Goal: Check status: Check status

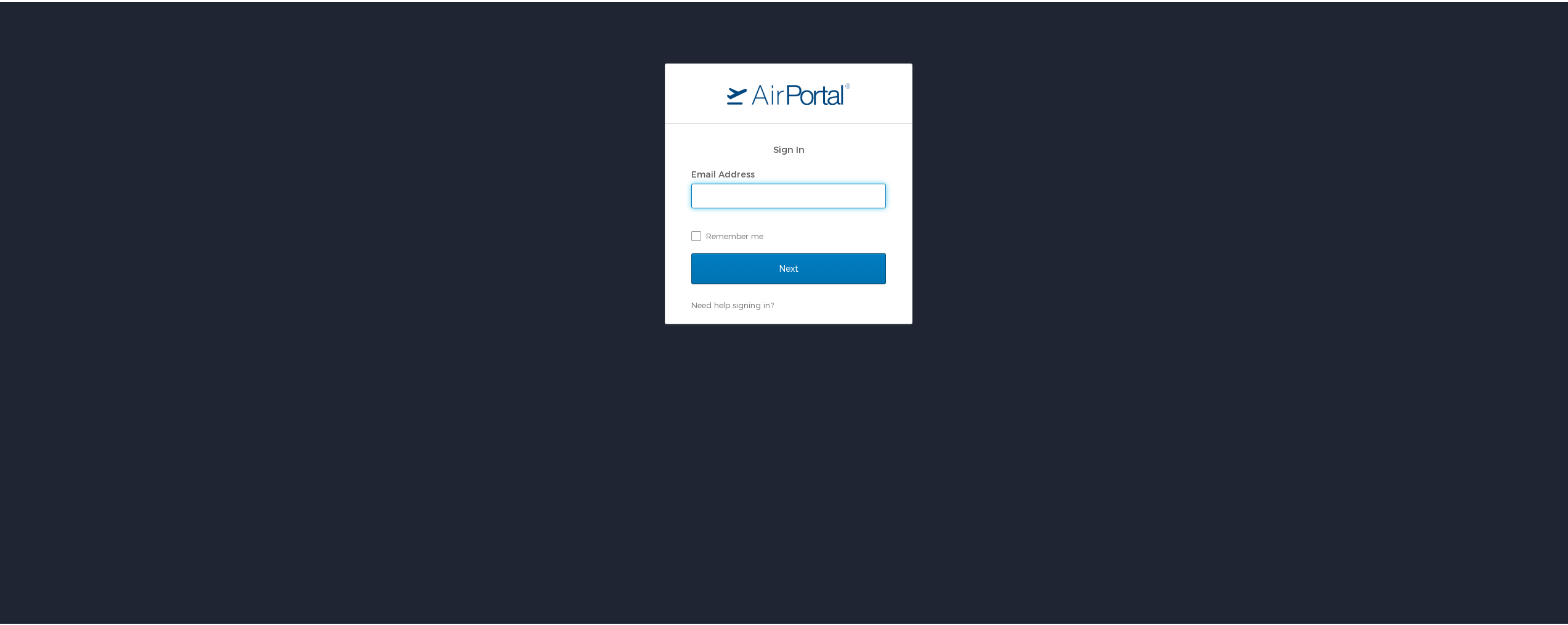
click at [712, 201] on input "Email Address" at bounding box center [788, 193] width 193 height 23
type input "[PERSON_NAME][EMAIL_ADDRESS][PERSON_NAME][DOMAIN_NAME]"
click at [753, 264] on input "Next" at bounding box center [789, 266] width 195 height 30
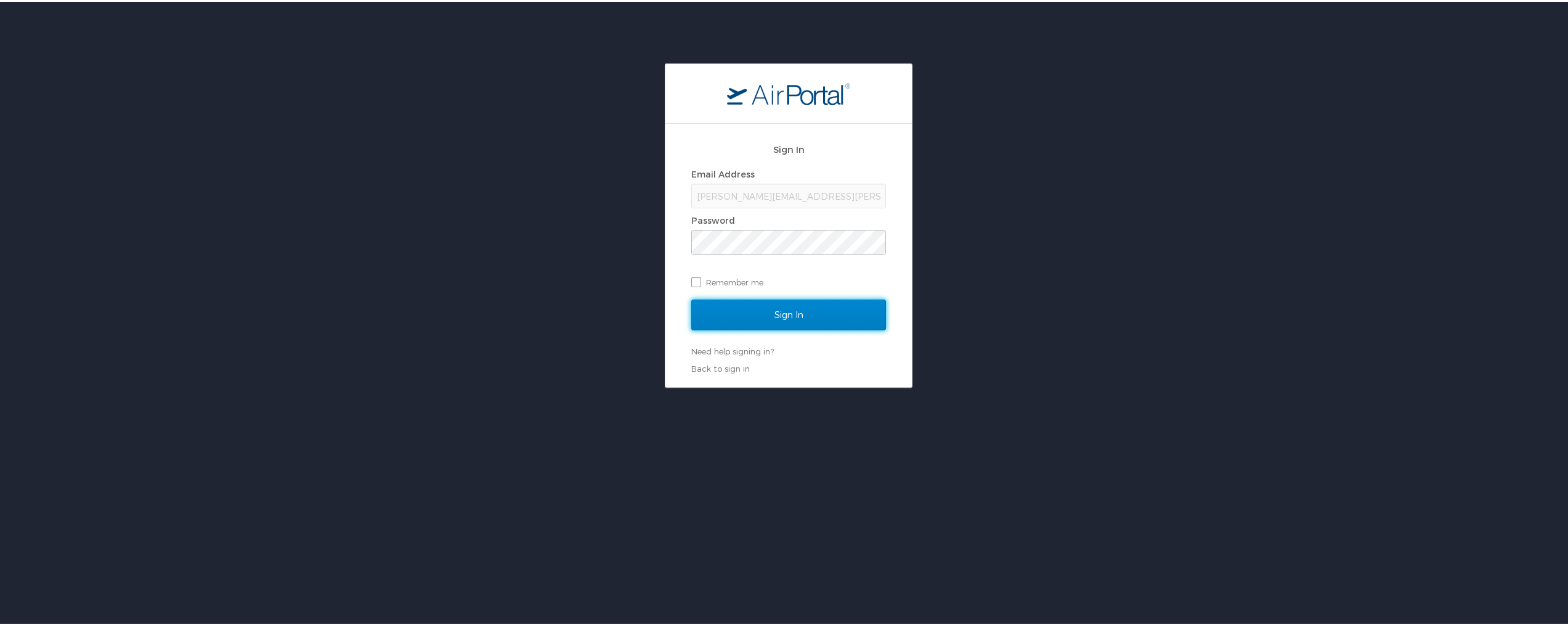
click at [793, 306] on input "Sign In" at bounding box center [789, 313] width 195 height 30
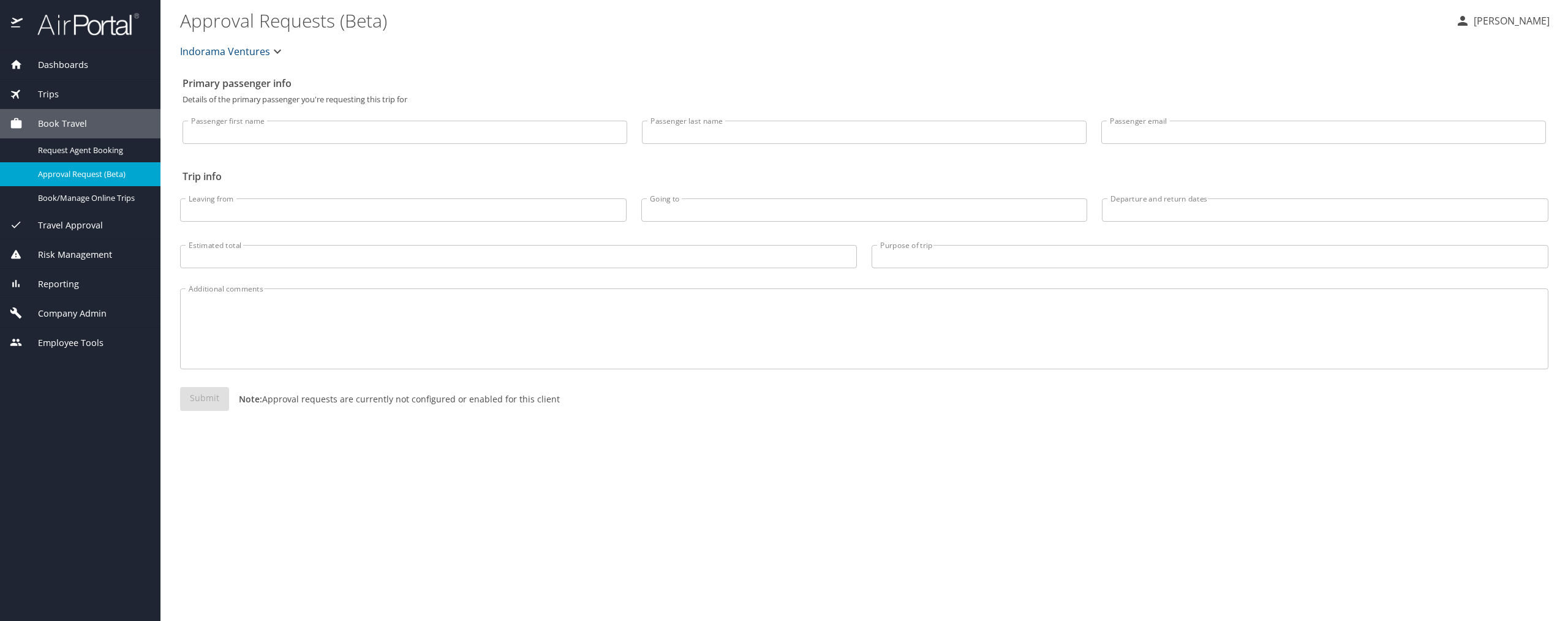
click at [65, 284] on span "Reporting" at bounding box center [50, 284] width 57 height 14
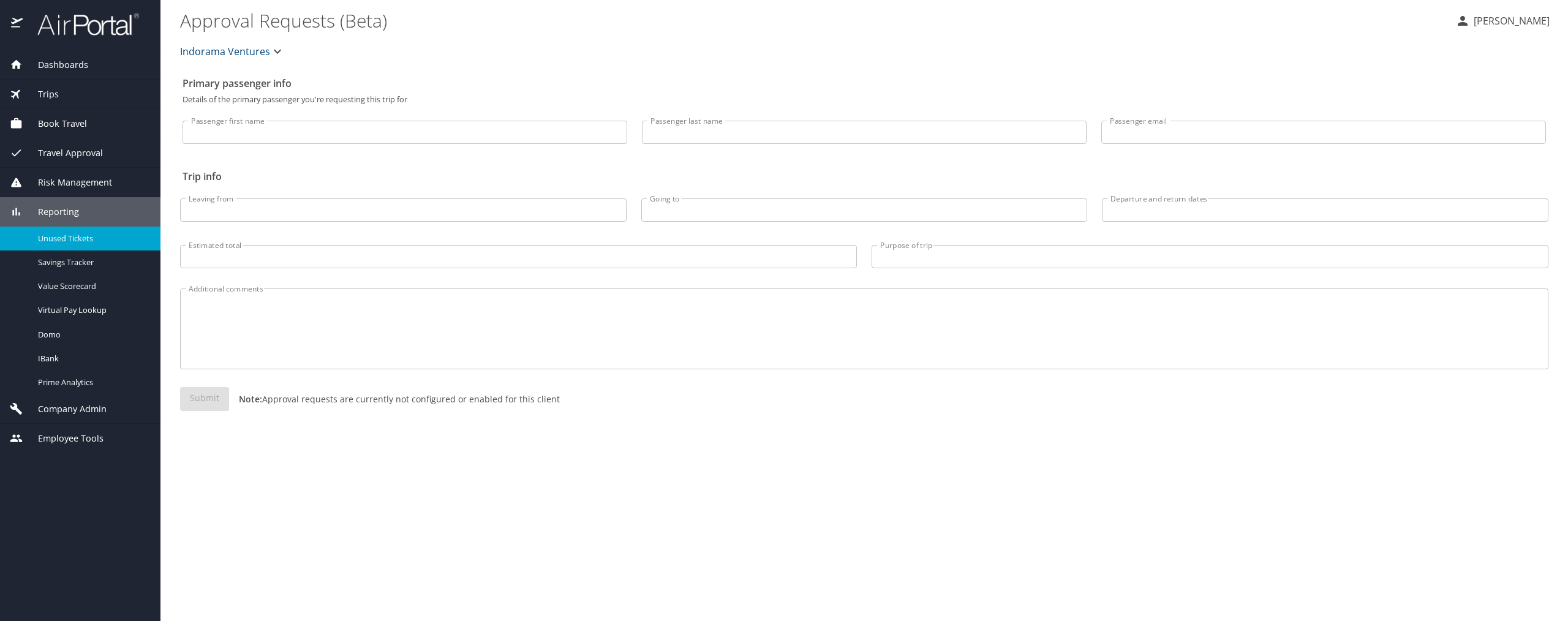
click at [70, 234] on span "Unused Tickets" at bounding box center [92, 238] width 108 height 12
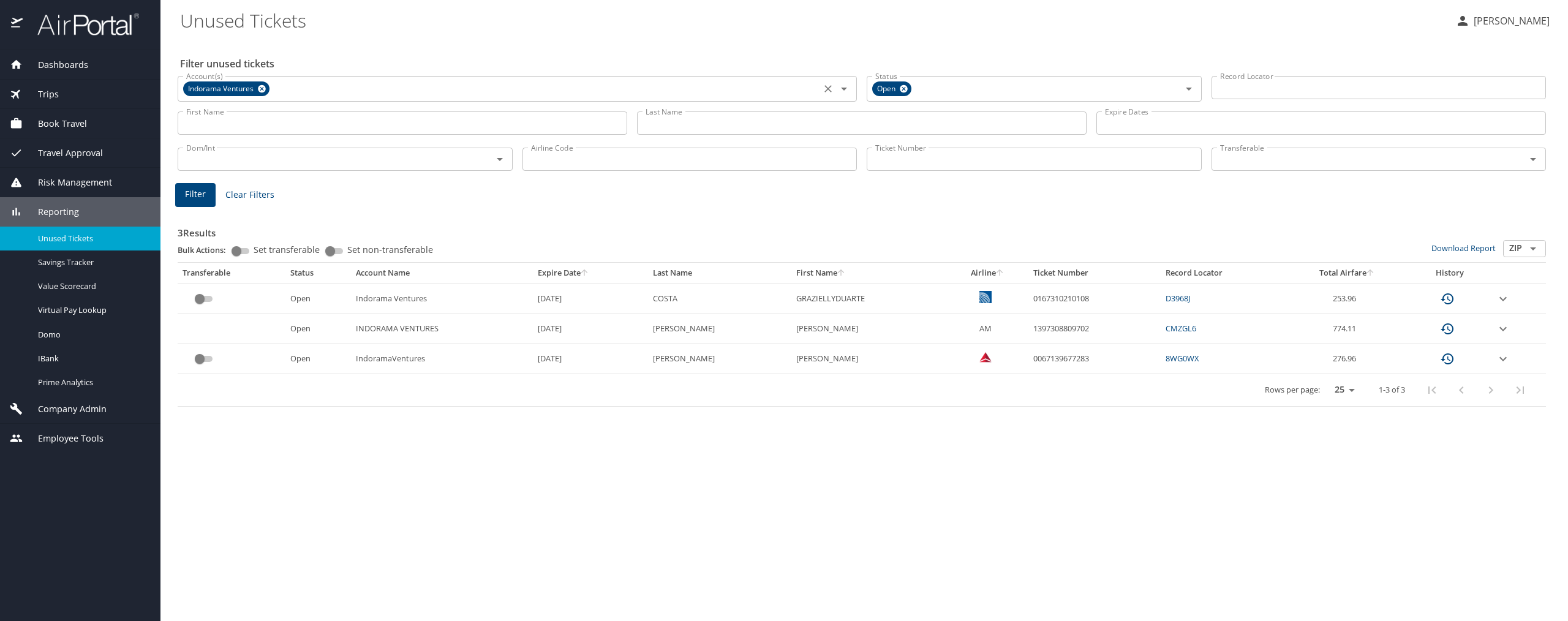
click at [262, 86] on icon at bounding box center [262, 89] width 8 height 8
click at [666, 117] on input "Last Name" at bounding box center [862, 123] width 450 height 23
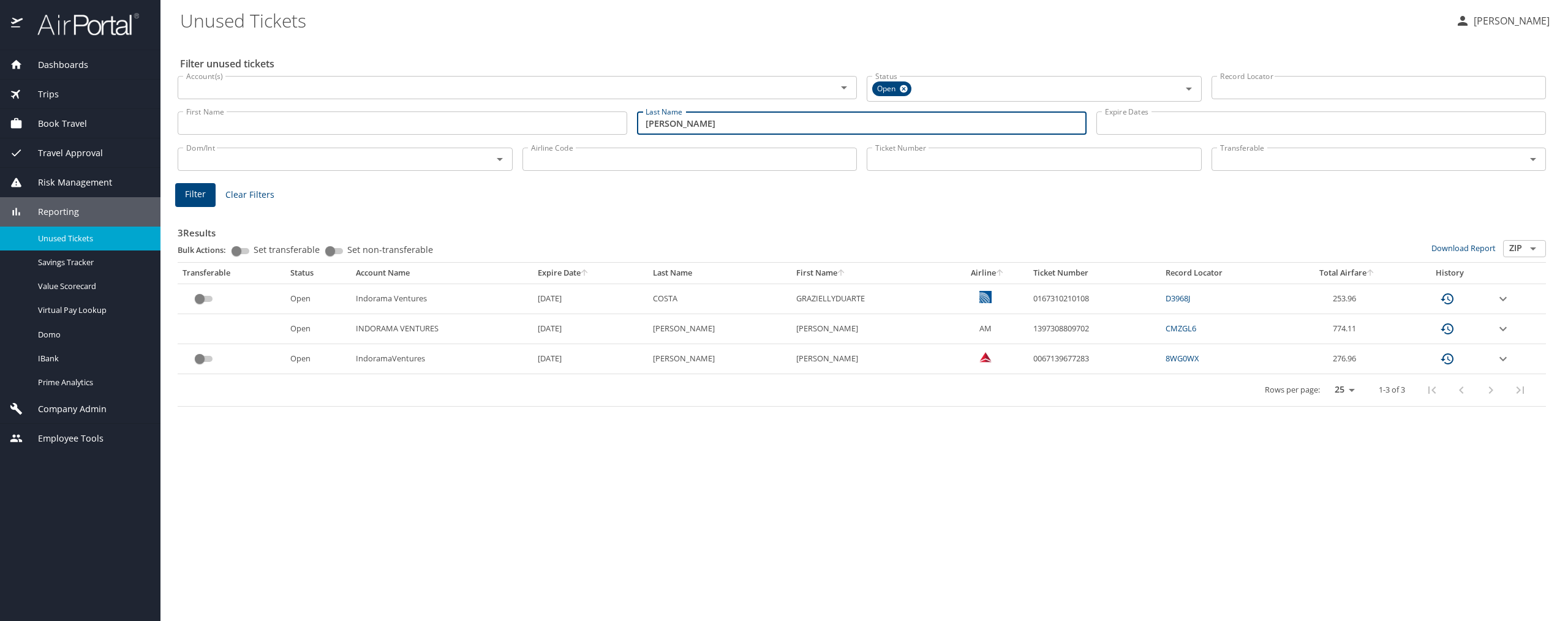
type input "obray"
click at [209, 194] on button "Filter" at bounding box center [195, 195] width 41 height 24
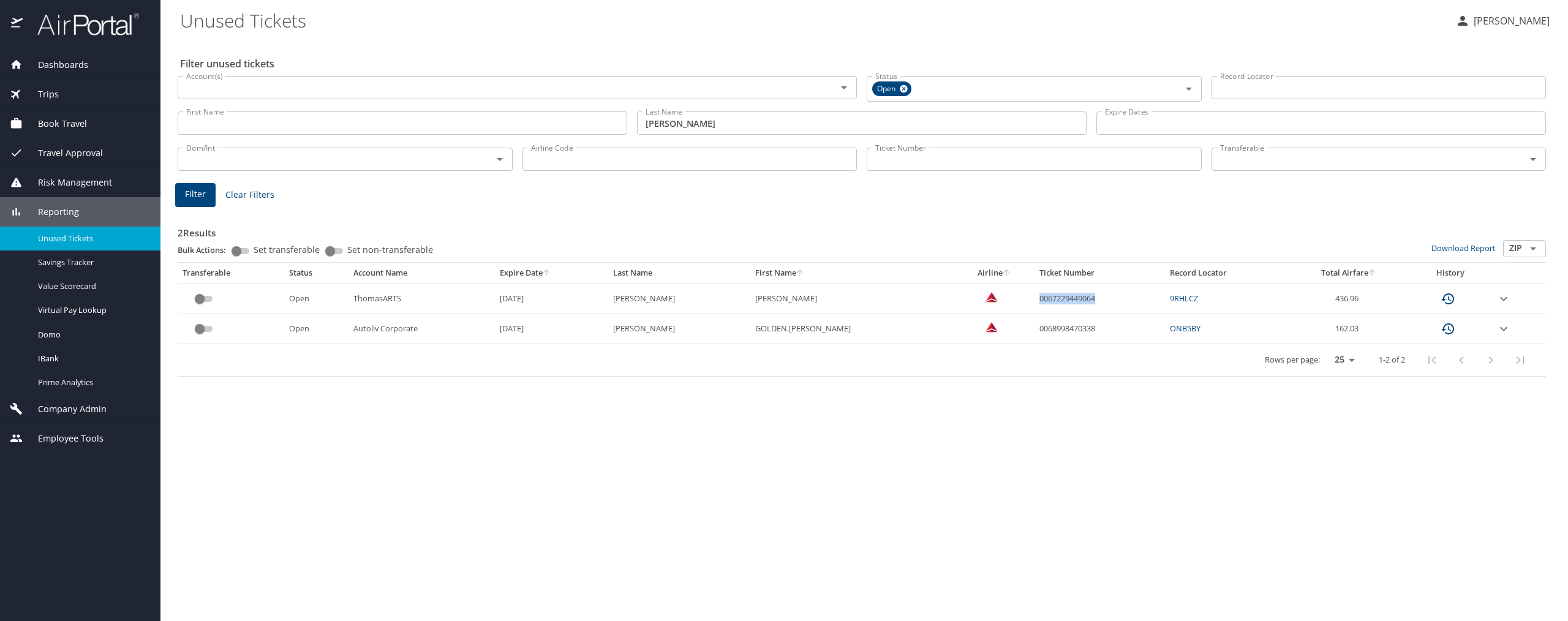
drag, startPoint x: 1051, startPoint y: 298, endPoint x: 987, endPoint y: 300, distance: 64.0
click at [1034, 300] on td "0067229449064" at bounding box center [1100, 299] width 131 height 30
copy td "0067229449064"
